Goal: Find specific page/section: Find specific page/section

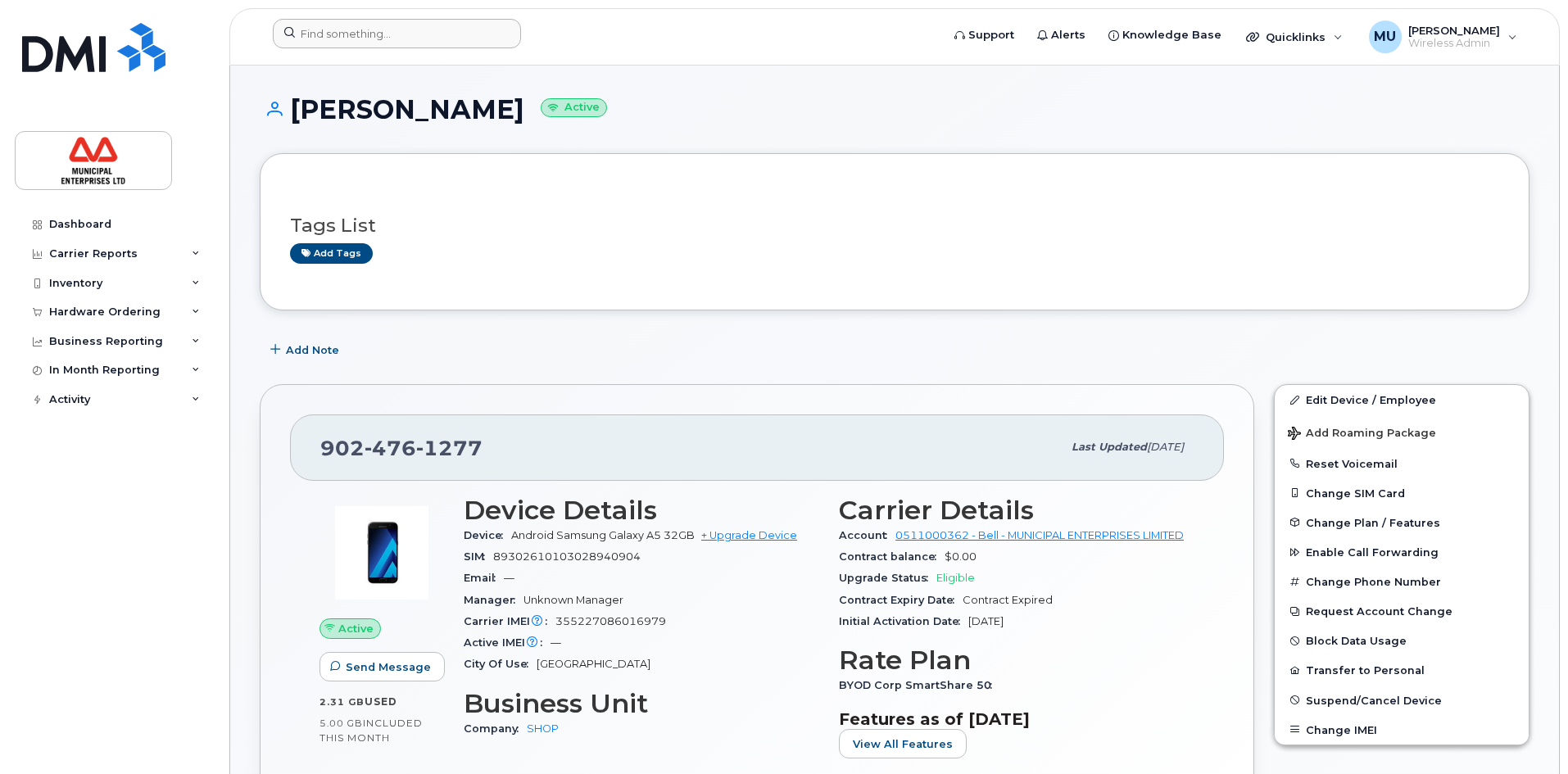
scroll to position [1064, 0]
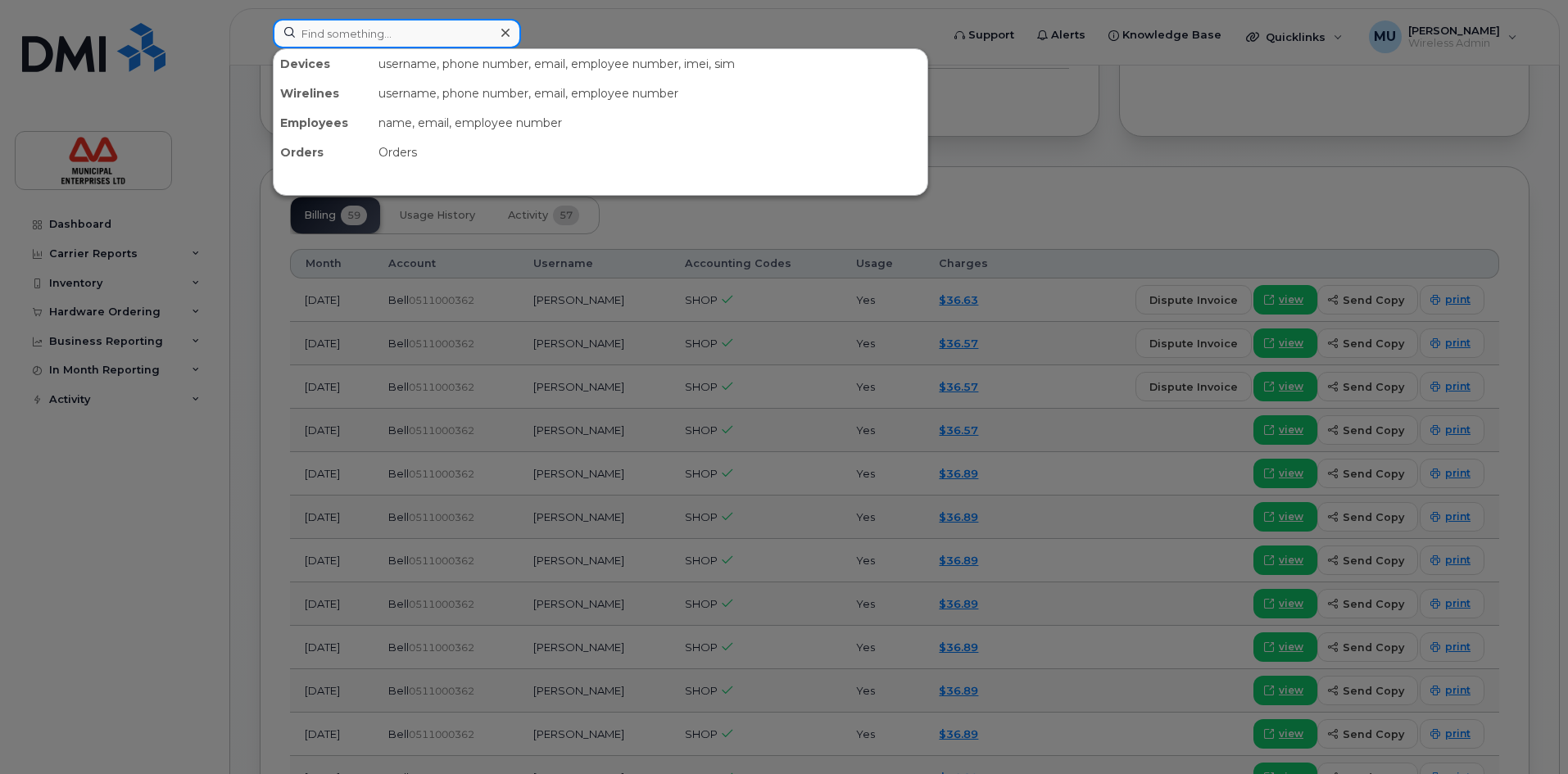
click at [357, 37] on input at bounding box center [397, 34] width 248 height 29
paste input "[PERSON_NAME]"
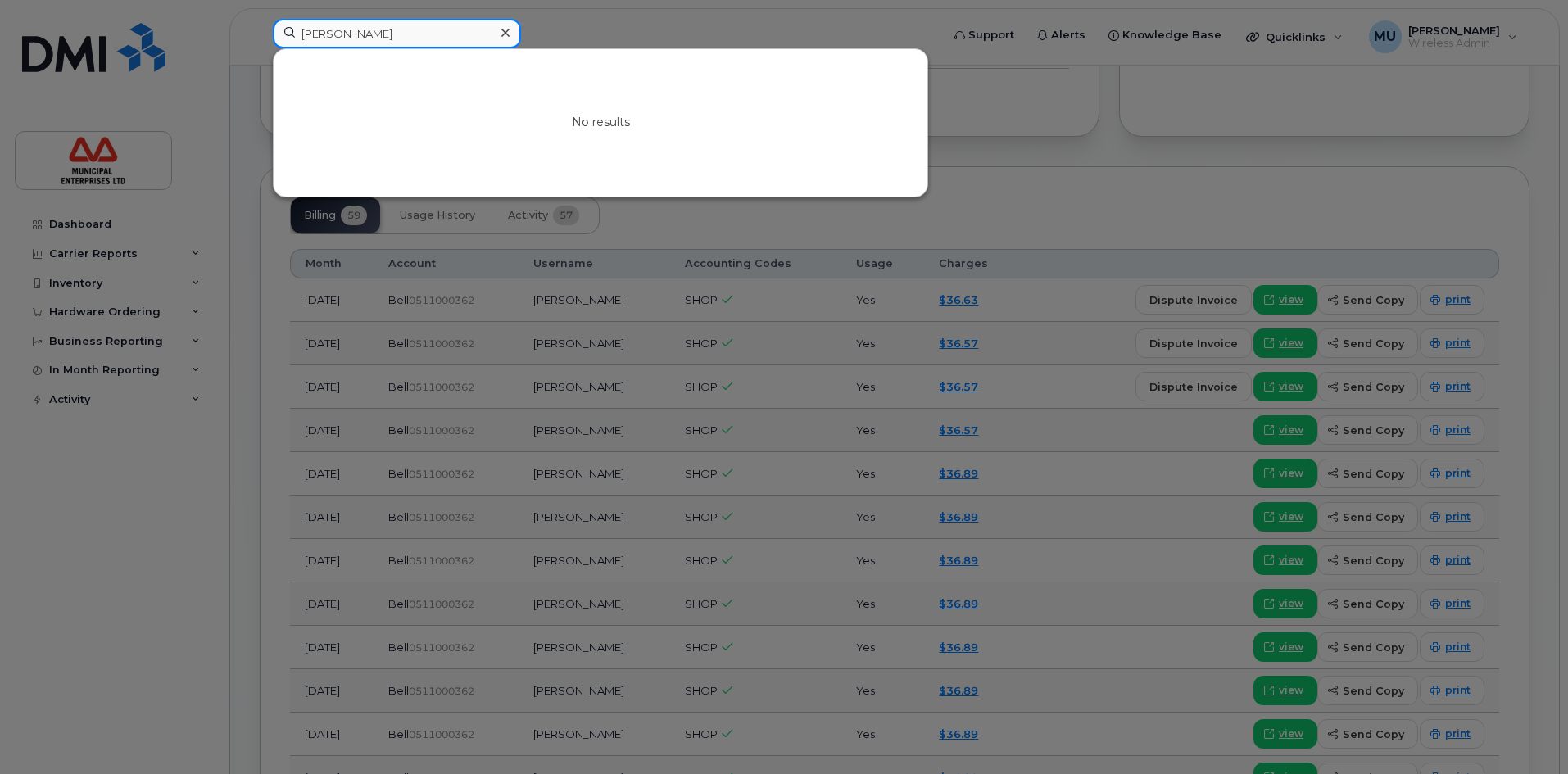
drag, startPoint x: 442, startPoint y: 29, endPoint x: 338, endPoint y: 26, distance: 104.0
click at [338, 26] on input "[PERSON_NAME]" at bounding box center [397, 34] width 248 height 29
click at [337, 37] on input "Steven Greenough" at bounding box center [397, 34] width 248 height 29
drag, startPoint x: 338, startPoint y: 36, endPoint x: 0, endPoint y: 36, distance: 338.0
click at [259, 36] on div "Steven Greenough No results" at bounding box center [601, 37] width 683 height 36
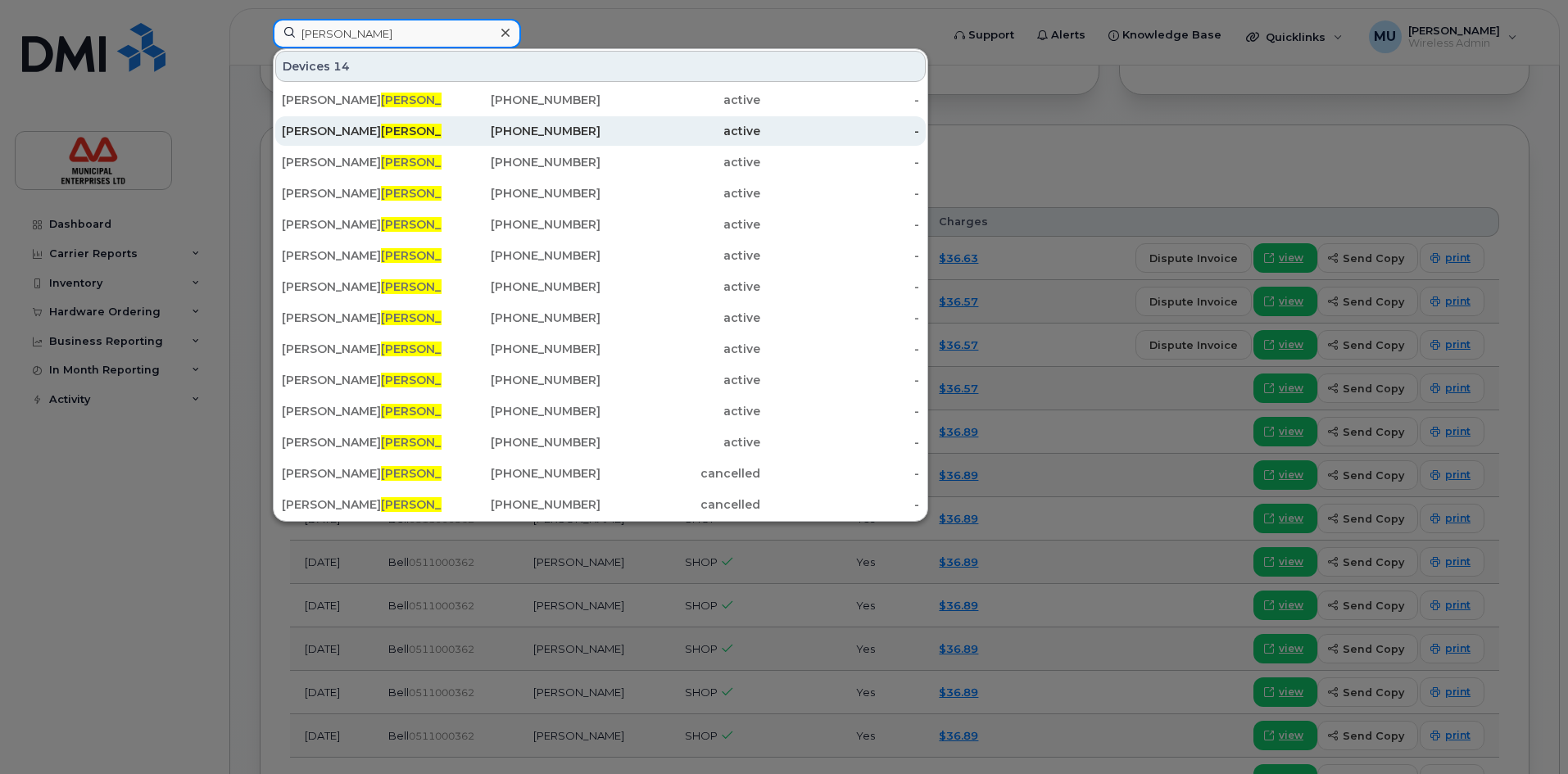
scroll to position [1146, 0]
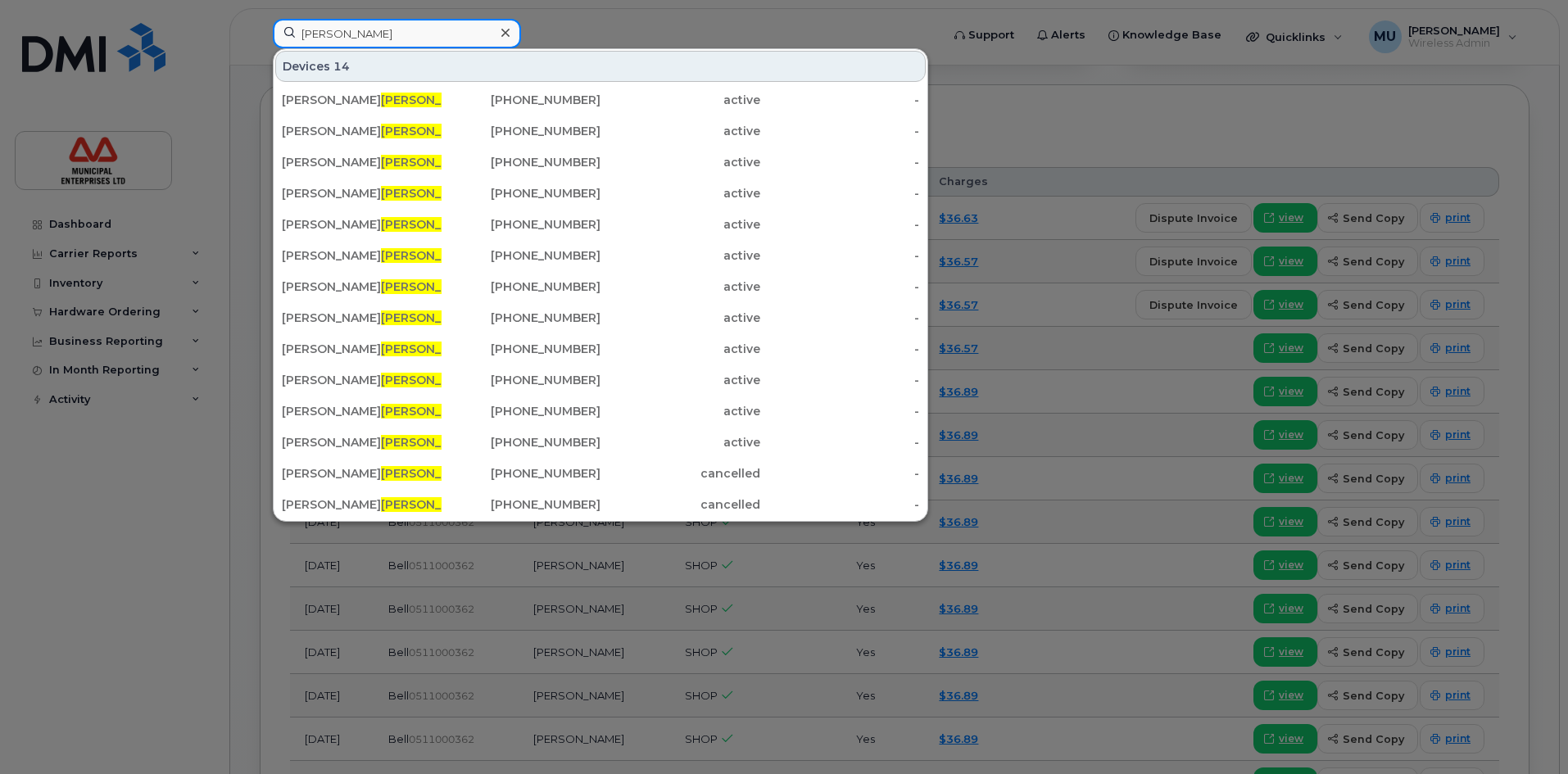
type input "[PERSON_NAME]"
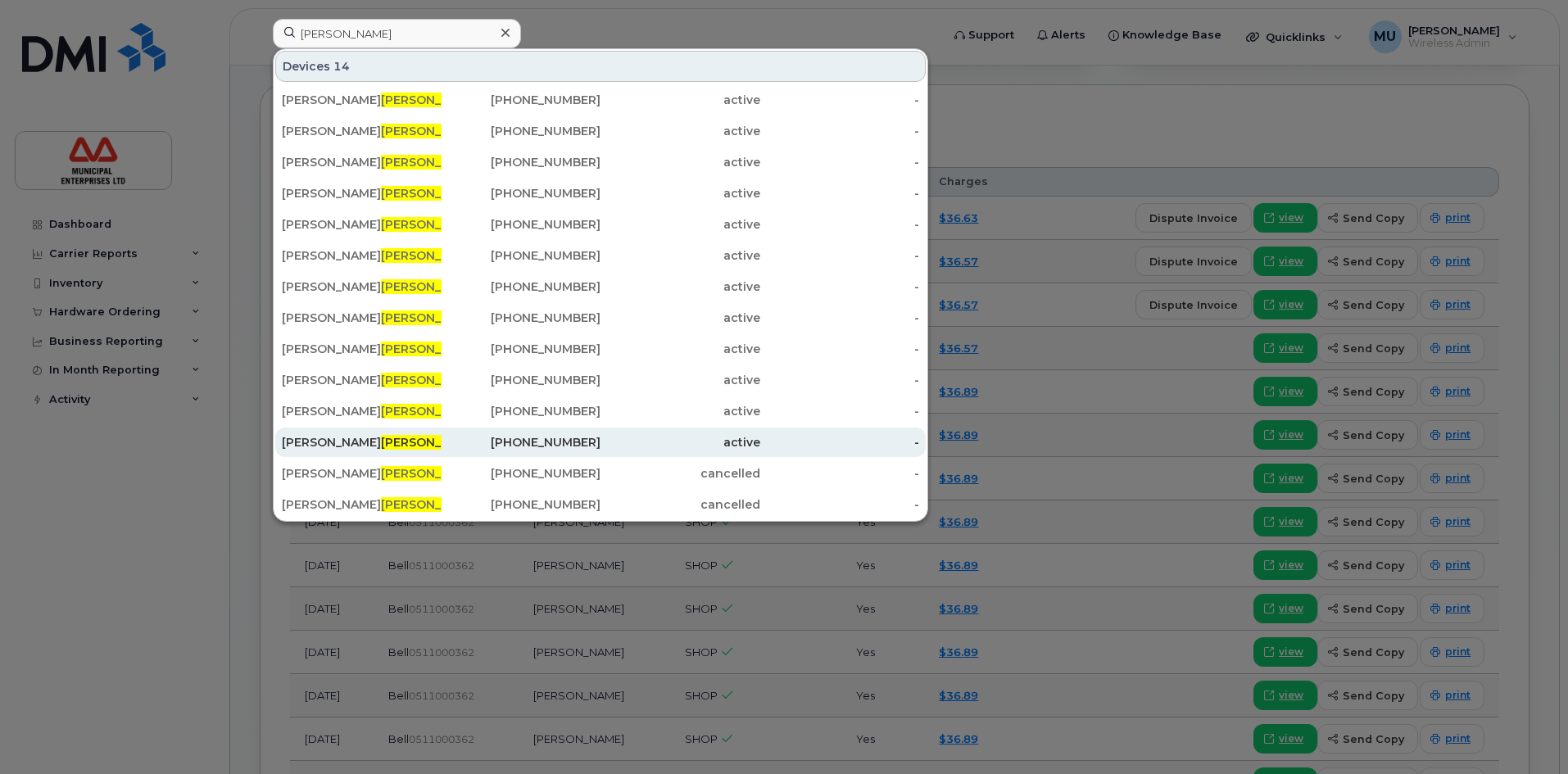
click at [381, 441] on span "[PERSON_NAME]" at bounding box center [430, 442] width 100 height 15
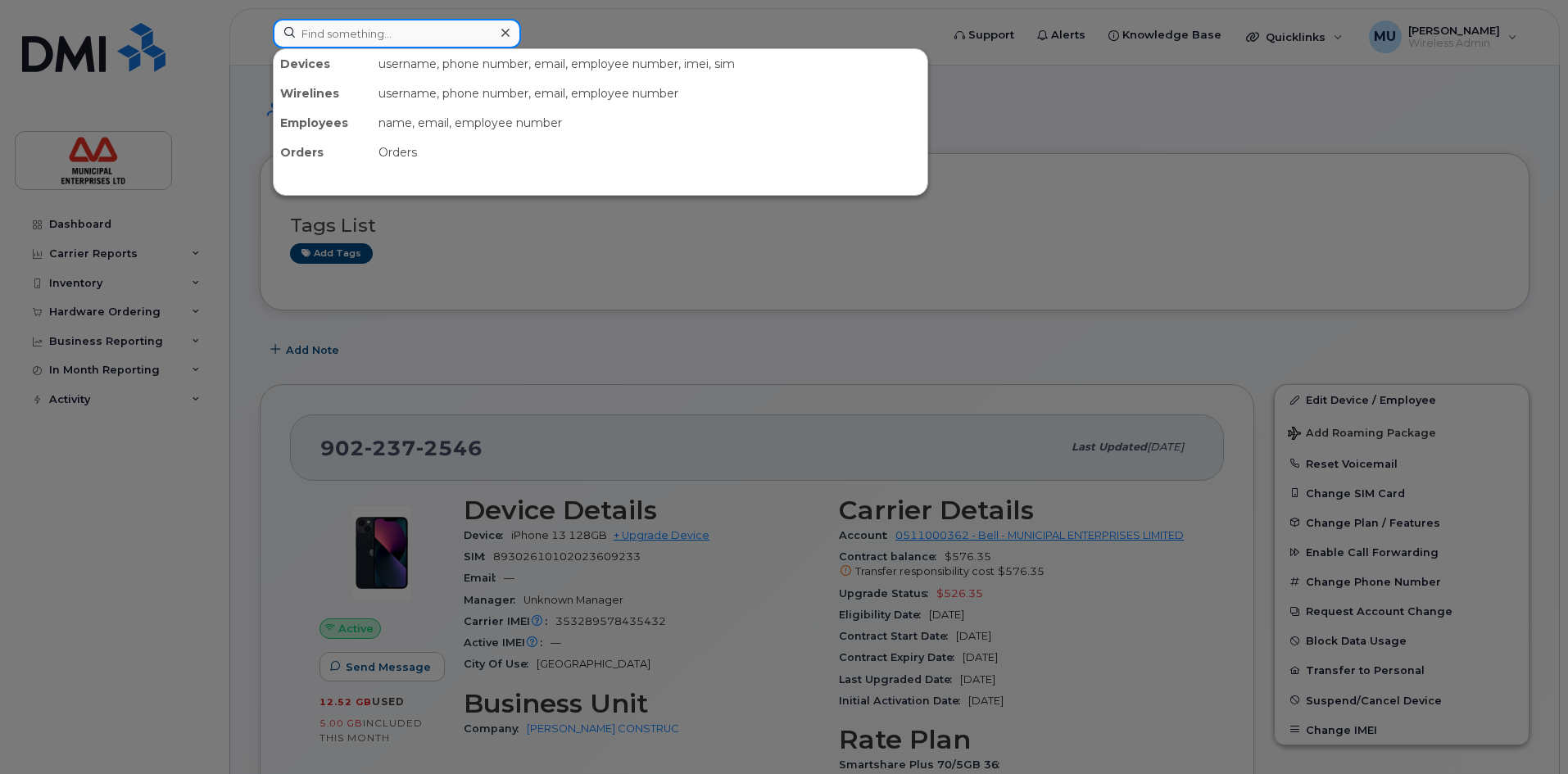
click at [409, 31] on input at bounding box center [397, 34] width 248 height 29
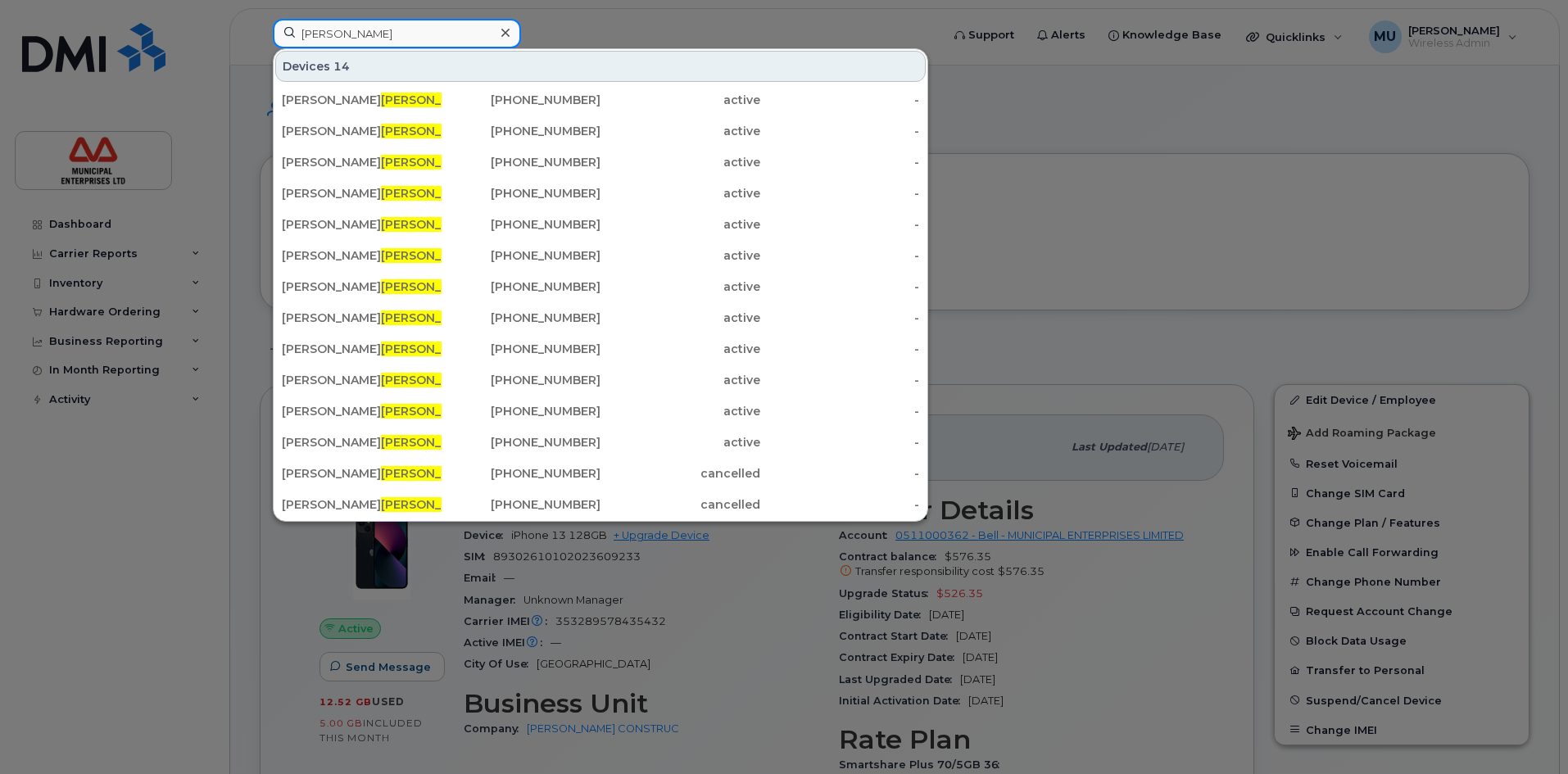
type input "[PERSON_NAME]"
click at [1300, 143] on div at bounding box center [784, 387] width 1568 height 774
